Goal: Check status: Check status

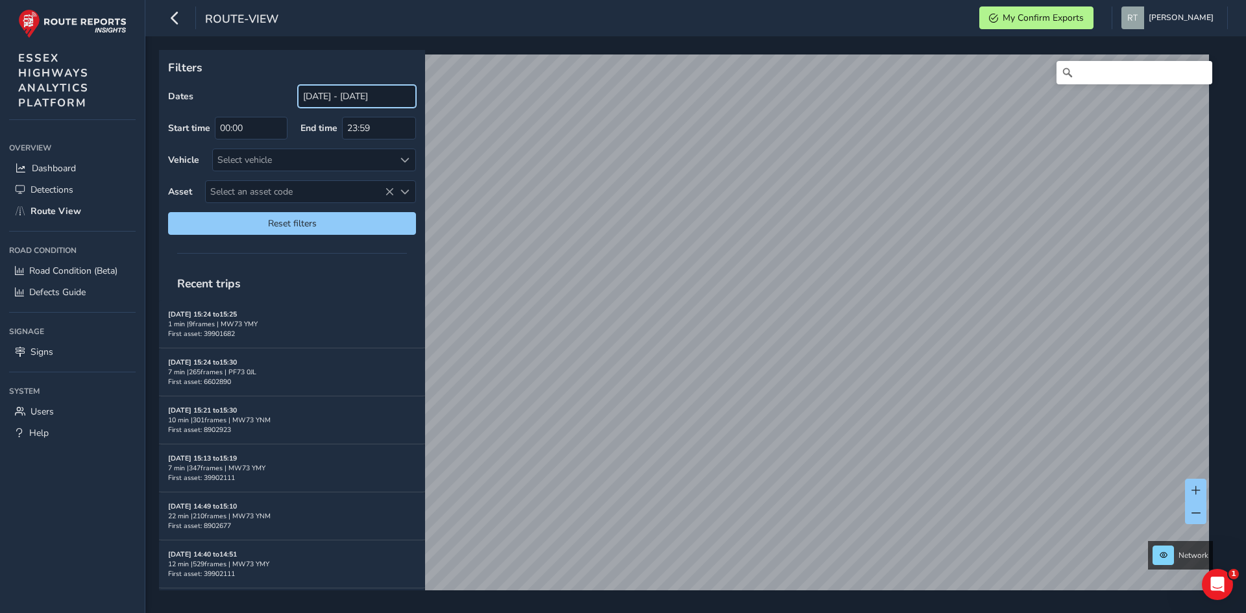
click at [316, 102] on input "[DATE] - [DATE]" at bounding box center [357, 96] width 118 height 23
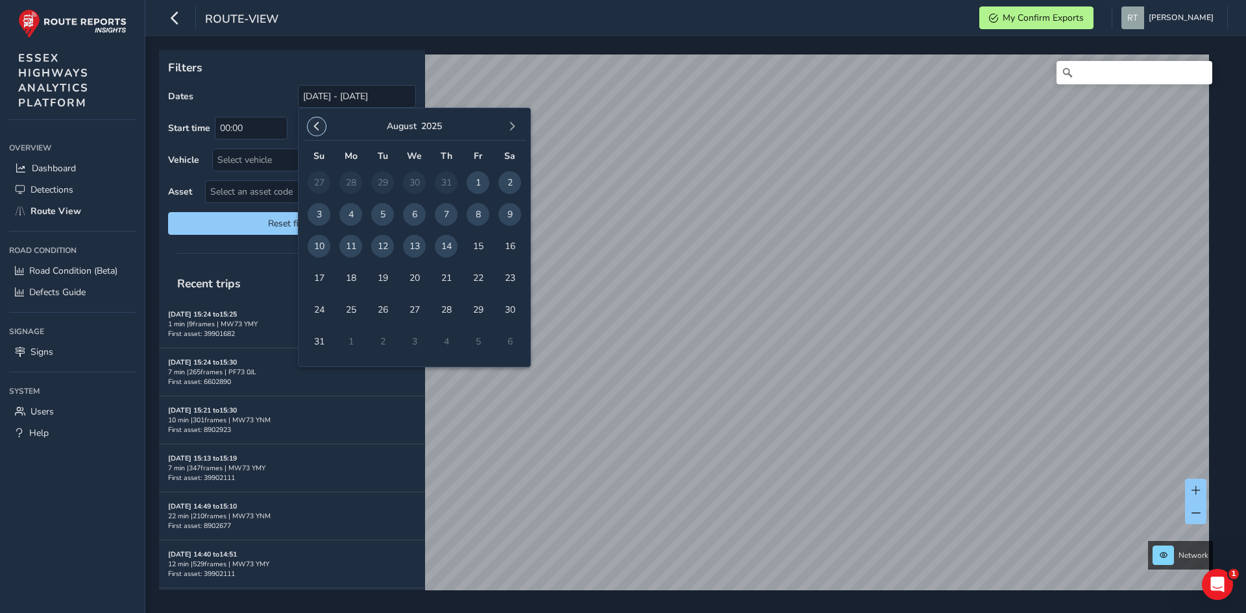
click at [315, 125] on span "button" at bounding box center [316, 126] width 9 height 9
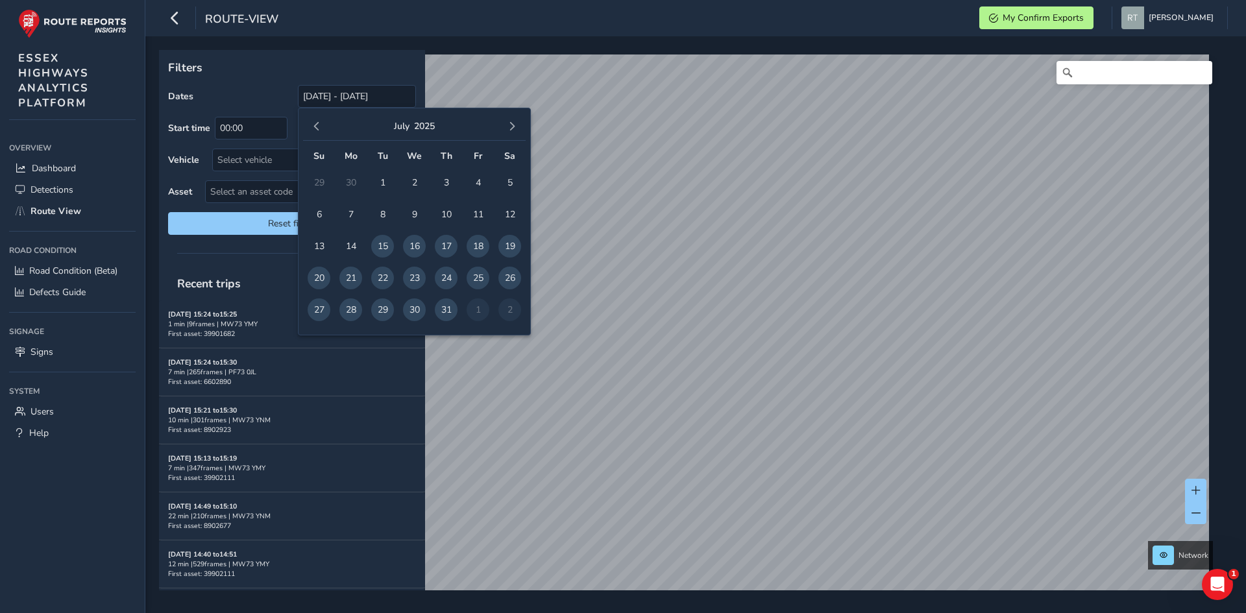
click at [315, 125] on span "button" at bounding box center [316, 126] width 9 height 9
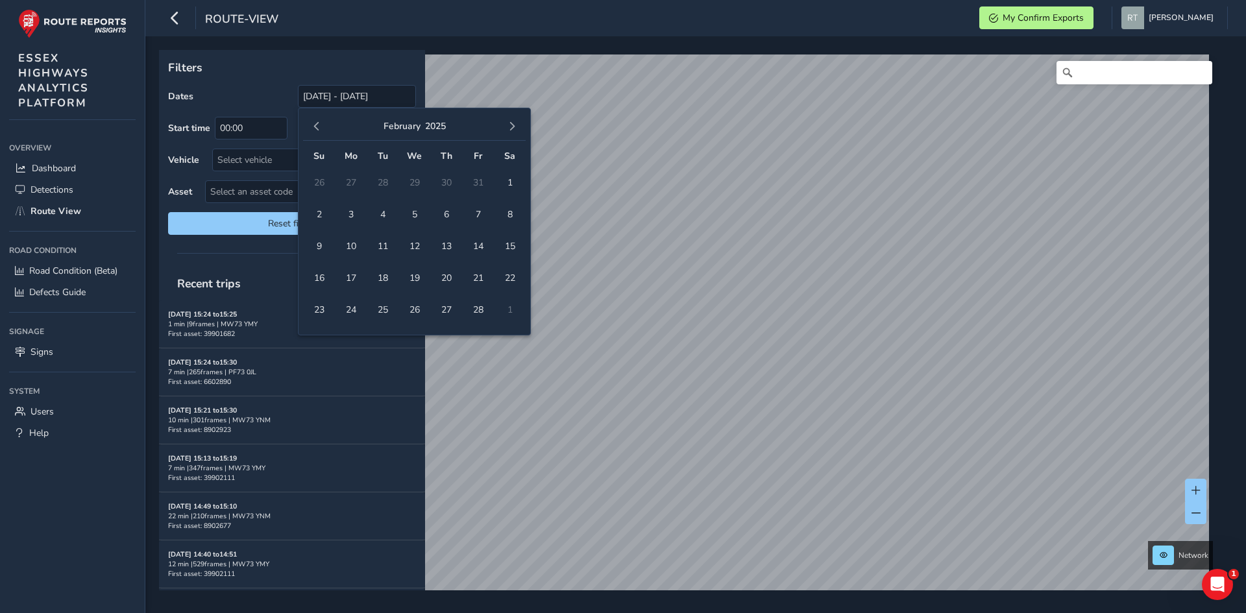
click at [315, 125] on span "button" at bounding box center [316, 126] width 9 height 9
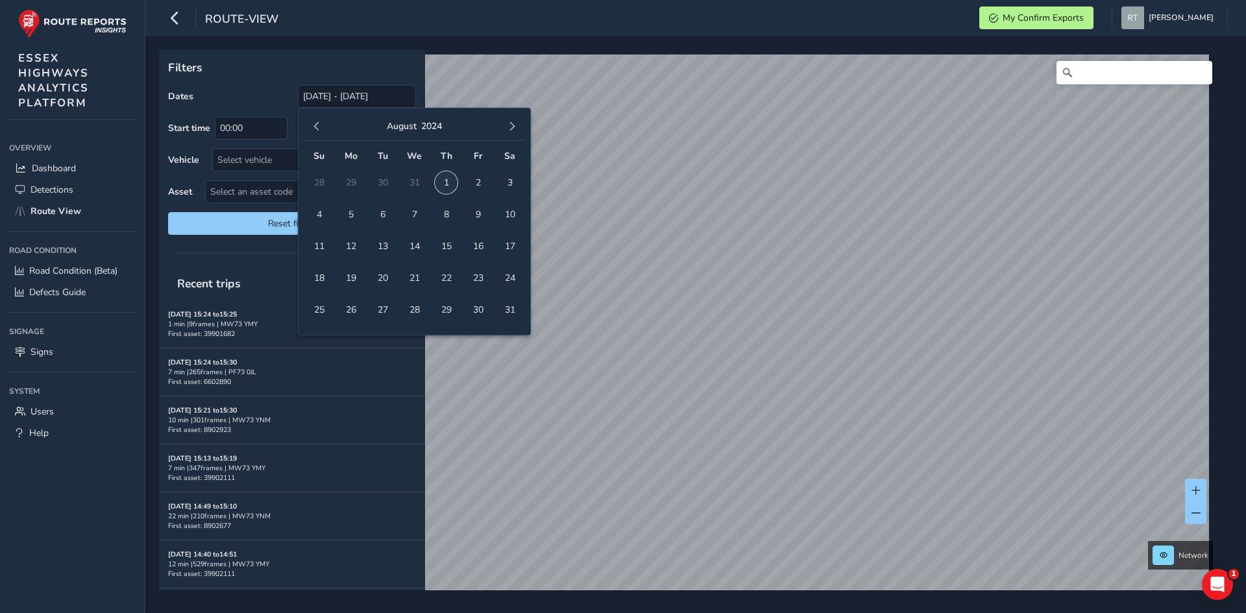
click at [449, 182] on span "1" at bounding box center [446, 182] width 23 height 23
click at [514, 123] on span "button" at bounding box center [512, 126] width 9 height 9
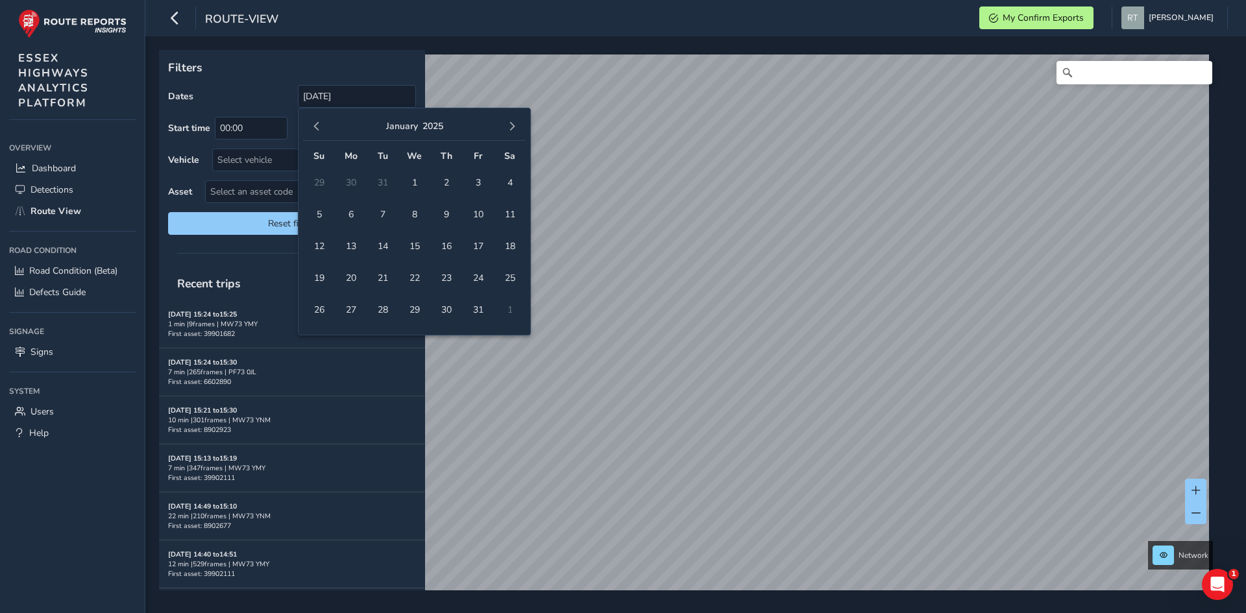
click at [514, 123] on span "button" at bounding box center [512, 126] width 9 height 9
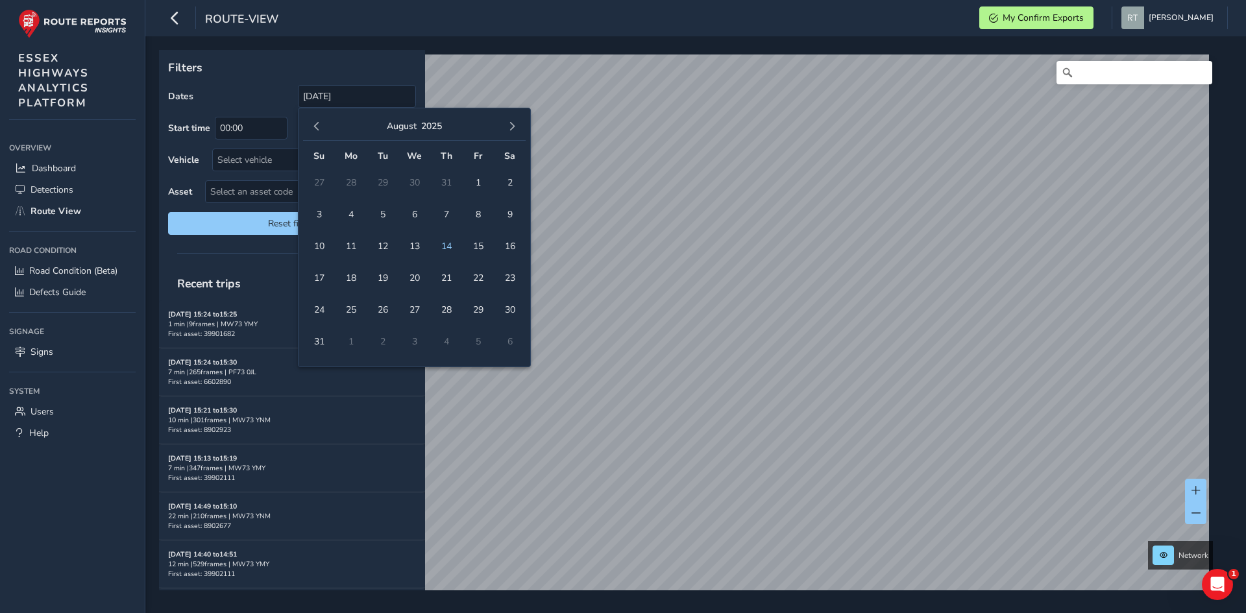
click at [514, 123] on span "button" at bounding box center [512, 126] width 9 height 9
click at [511, 212] on span "13" at bounding box center [510, 214] width 23 height 23
type input "[DATE] - [DATE]"
